Goal: Obtain resource: Obtain resource

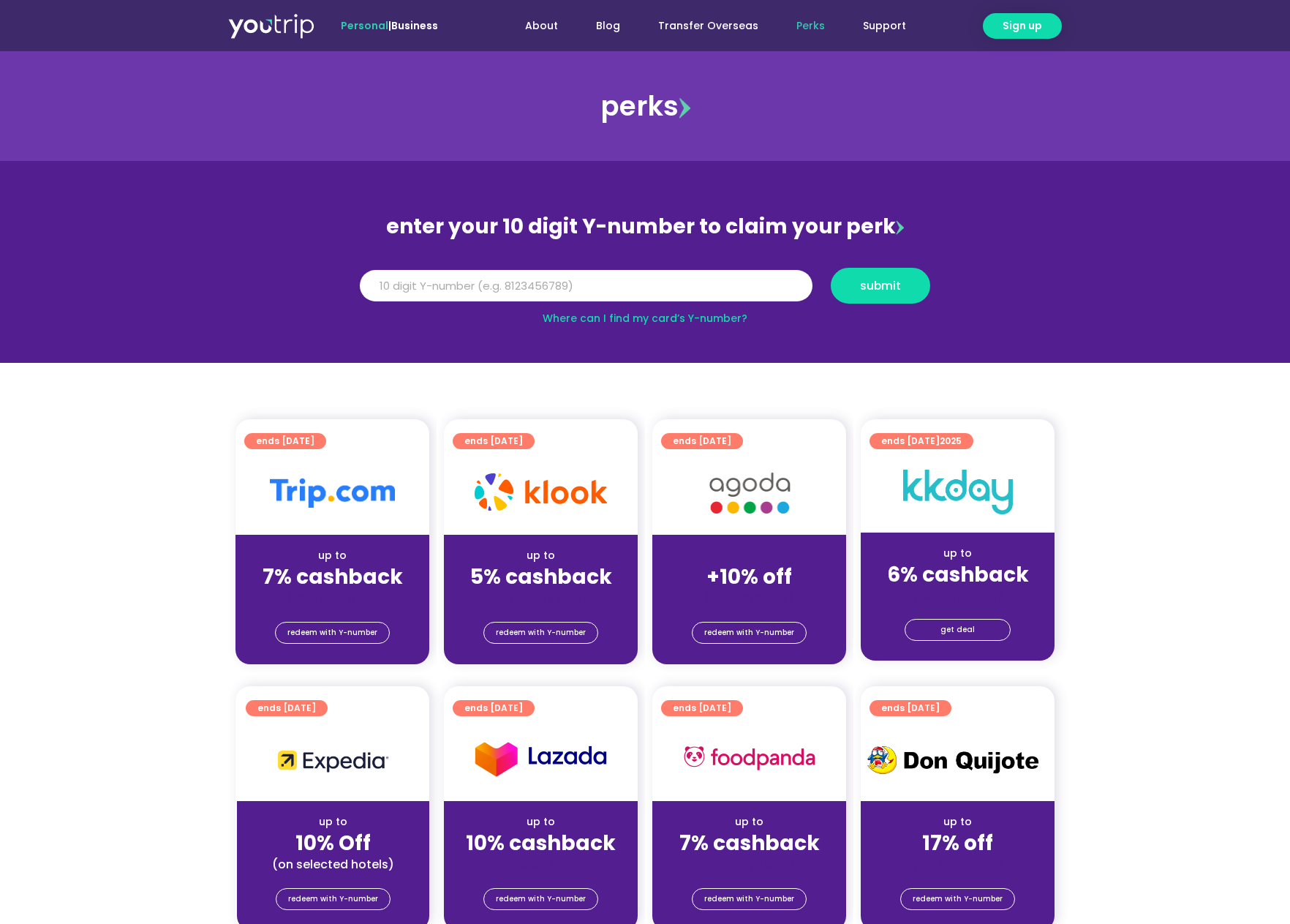
click at [511, 297] on input "Y Number" at bounding box center [586, 286] width 453 height 32
type input "8171282434"
click at [884, 294] on button "submit" at bounding box center [880, 286] width 99 height 36
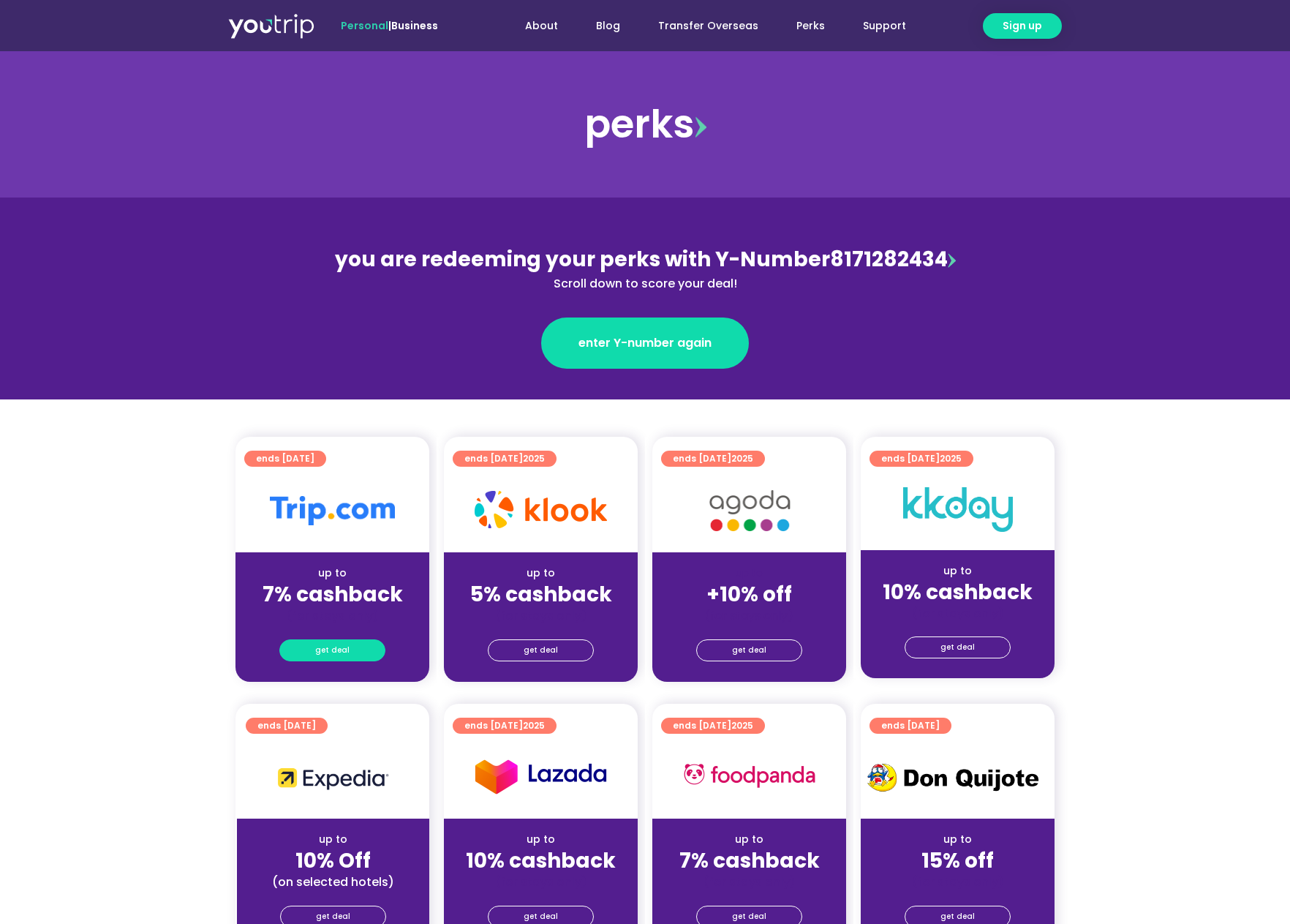
click at [328, 651] on span "get deal" at bounding box center [332, 650] width 35 height 21
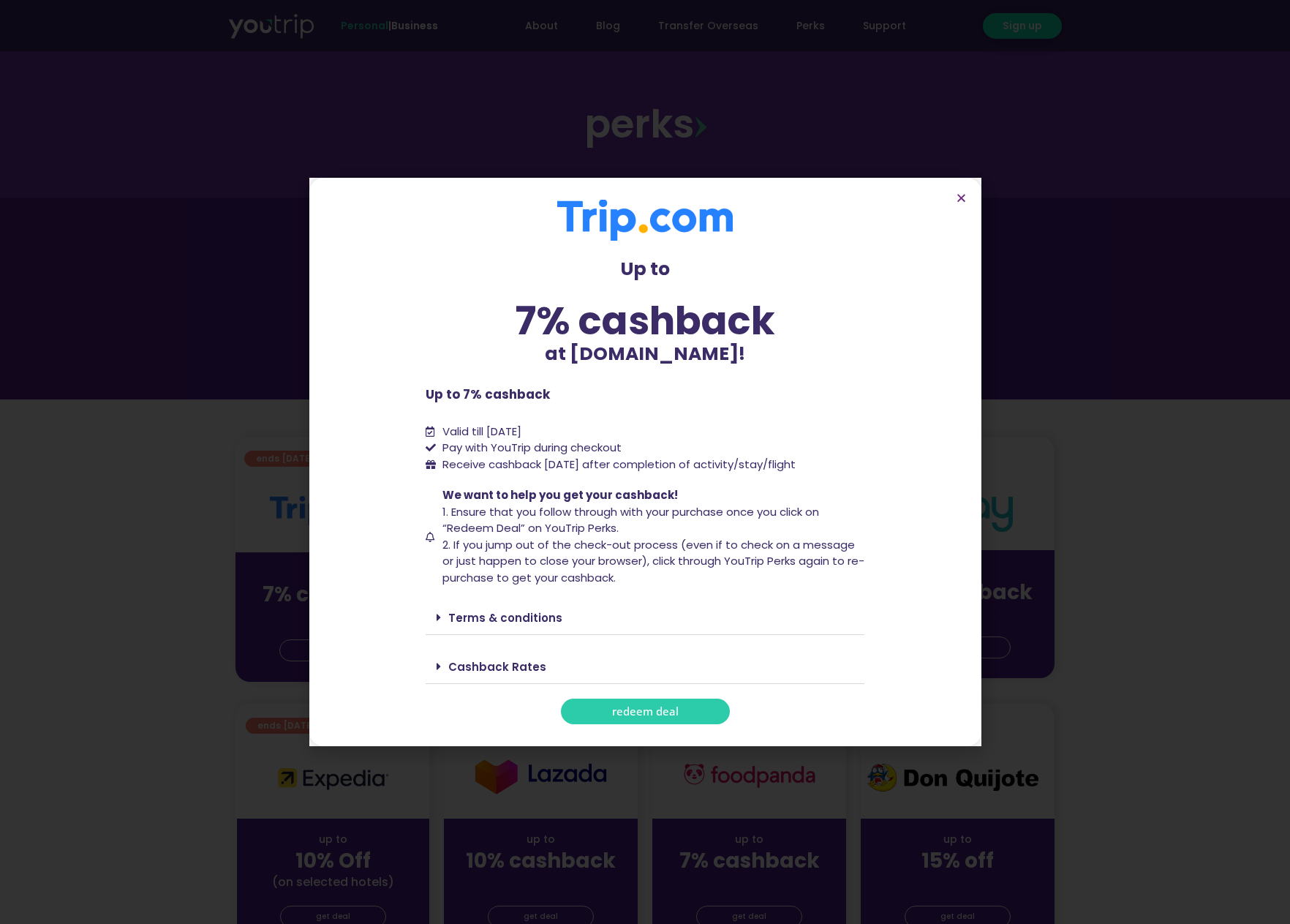
click at [646, 713] on span "redeem deal" at bounding box center [645, 712] width 67 height 11
